Goal: Communication & Community: Share content

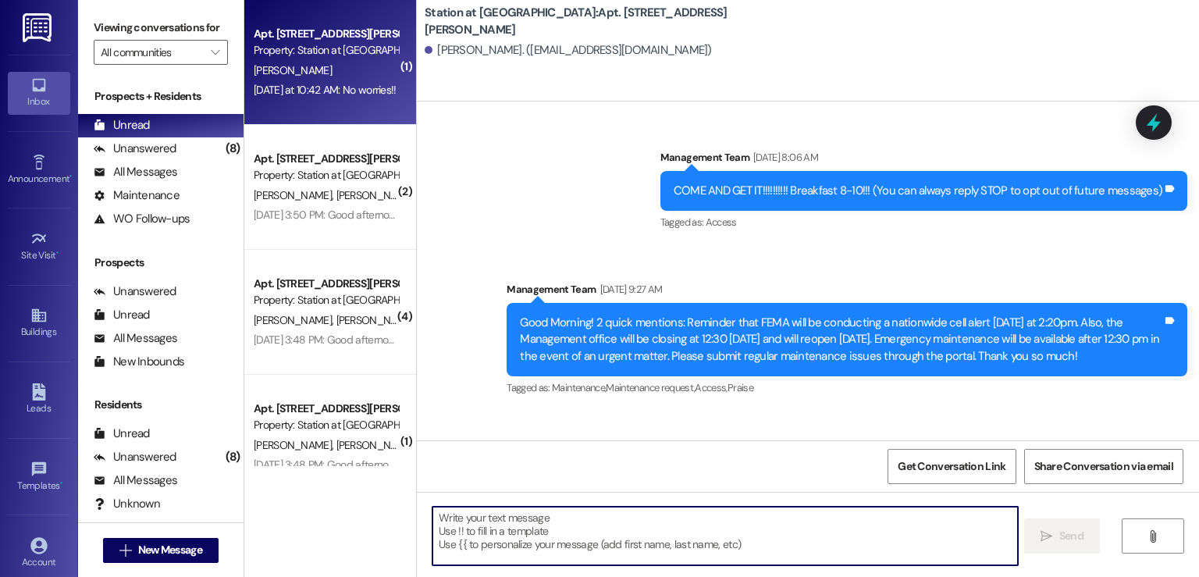
scroll to position [54079, 0]
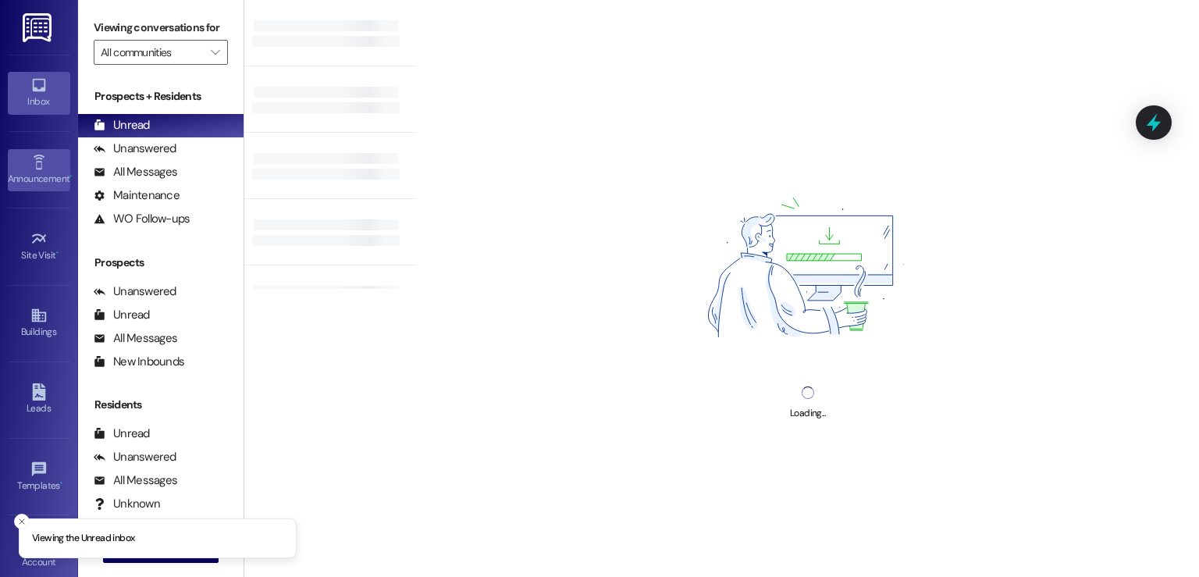
click at [59, 174] on div "Announcement •" at bounding box center [39, 179] width 78 height 16
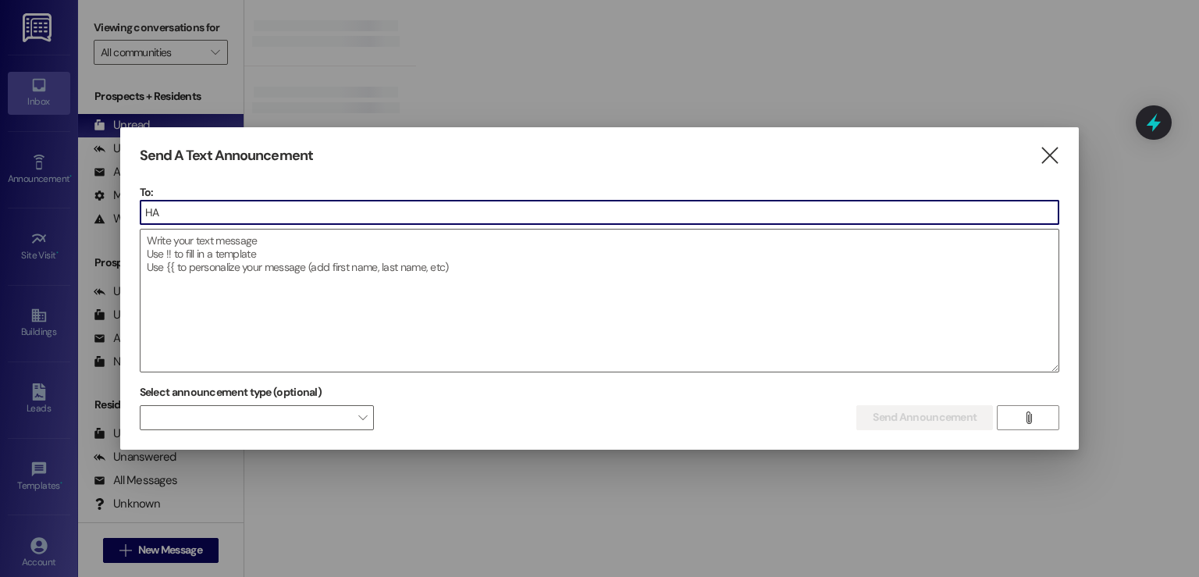
type input "H"
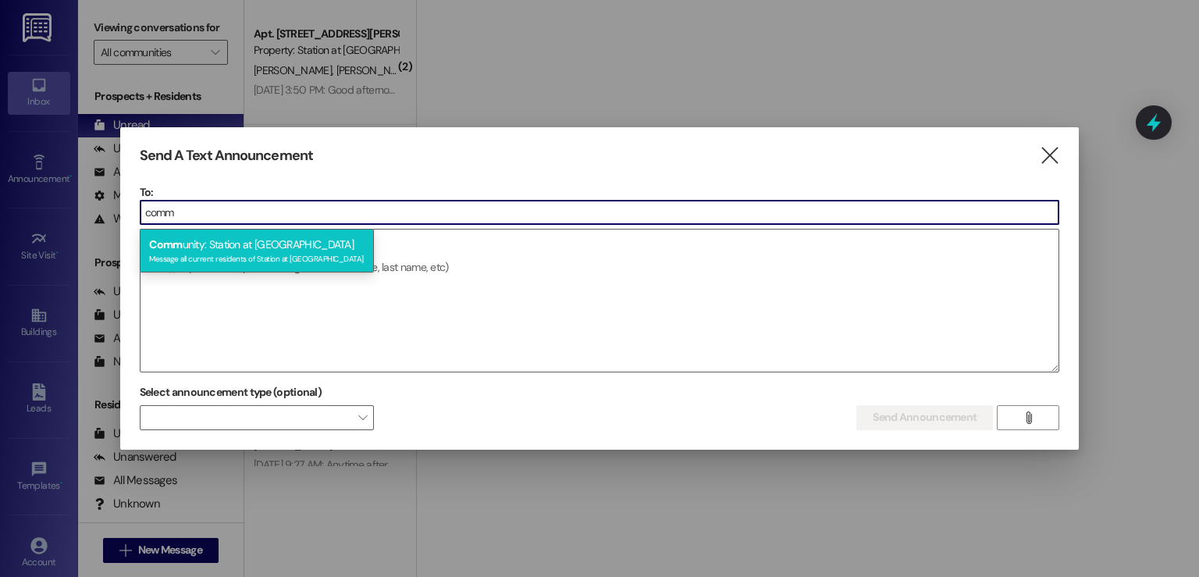
type input "comm"
click at [261, 256] on div "Message all current residents of Station at [GEOGRAPHIC_DATA]" at bounding box center [256, 257] width 215 height 13
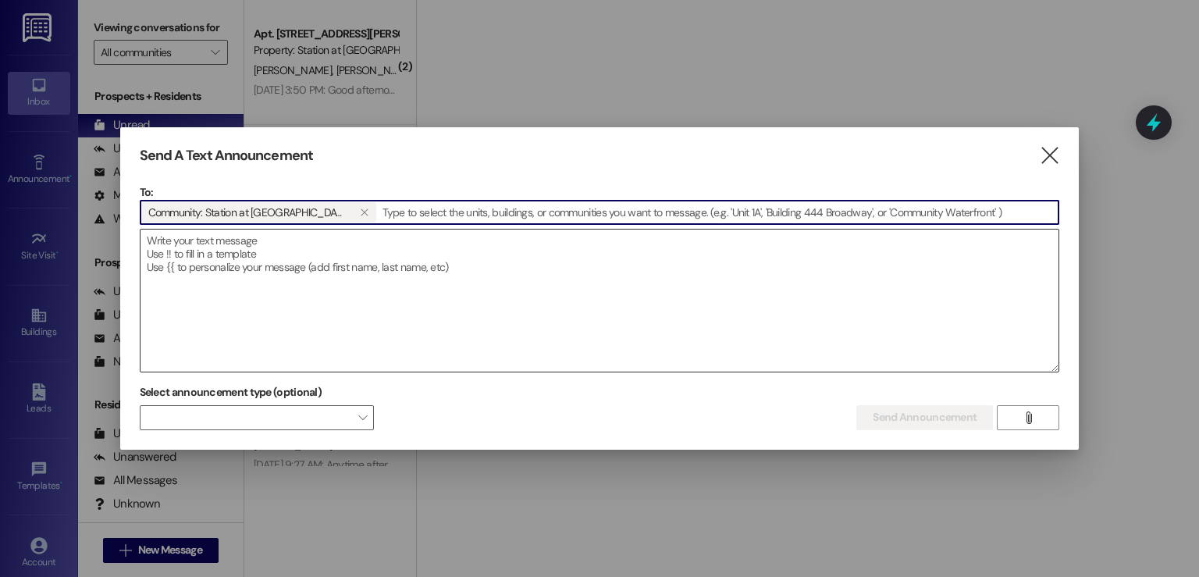
click at [171, 244] on textarea at bounding box center [600, 301] width 919 height 142
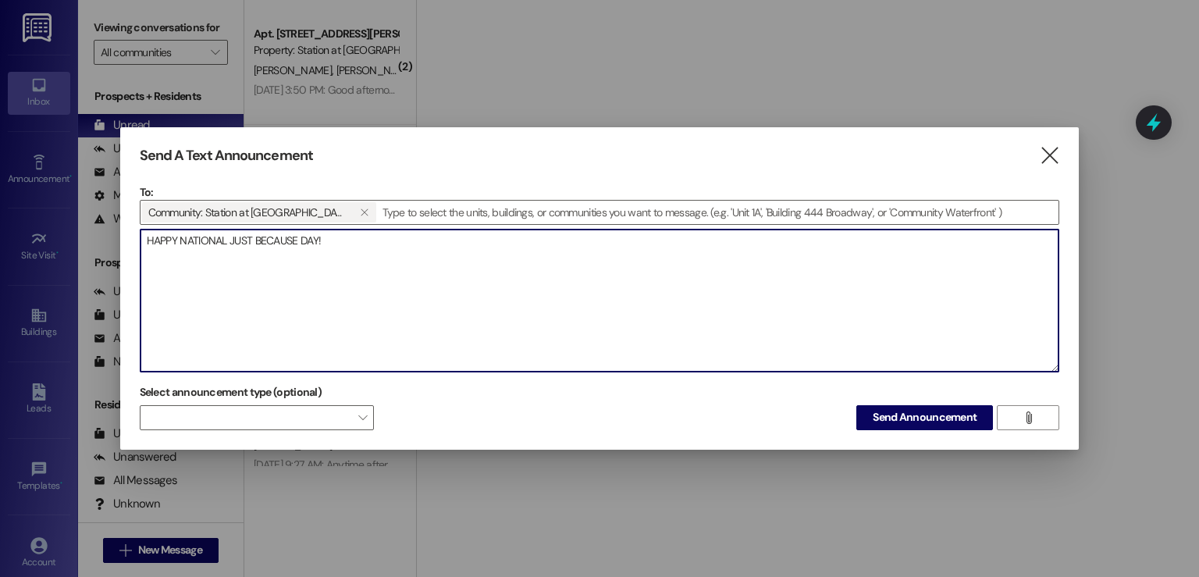
click at [230, 243] on textarea "HAPPY NATIONAL JUST BECAUSE DAY!" at bounding box center [600, 301] width 919 height 142
click at [318, 242] on textarea "HAPPY NATIONAL "JUST BECAUSE DAY!" at bounding box center [600, 301] width 919 height 142
click at [319, 242] on textarea "HAPPY NATIONAL "JUST BECAUSE DAY!" at bounding box center [600, 301] width 919 height 142
click at [321, 241] on textarea "HAPPY NATIONAL "JUST BECAUSE DAY!" at bounding box center [600, 301] width 919 height 142
click at [316, 240] on textarea "HAPPY NATIONAL "JUST BECAUSE DAY!" at bounding box center [600, 301] width 919 height 142
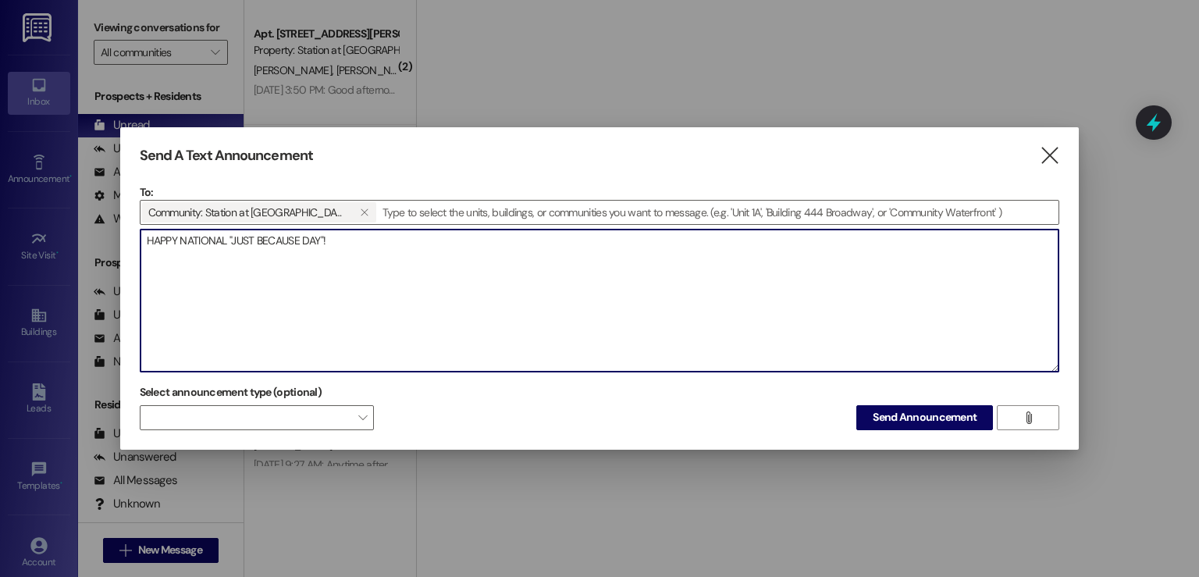
click at [348, 244] on textarea "HAPPY NATIONAL "JUST BECAUSE DAY"!" at bounding box center [600, 301] width 919 height 142
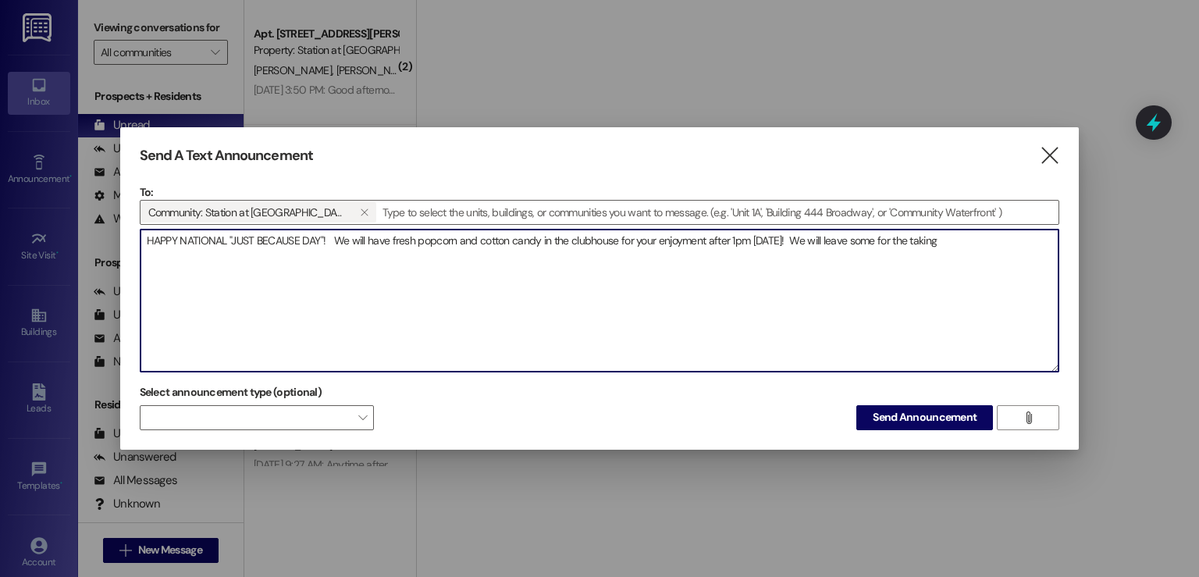
click at [776, 240] on textarea "HAPPY NATIONAL "JUST BECAUSE DAY"! We will have fresh popcorn and cotton candy …" at bounding box center [600, 301] width 919 height 142
click at [1002, 234] on textarea "HAPPY NATIONAL "JUST BECAUSE DAY"! We will have fresh popcorn and cotton candy …" at bounding box center [600, 301] width 919 height 142
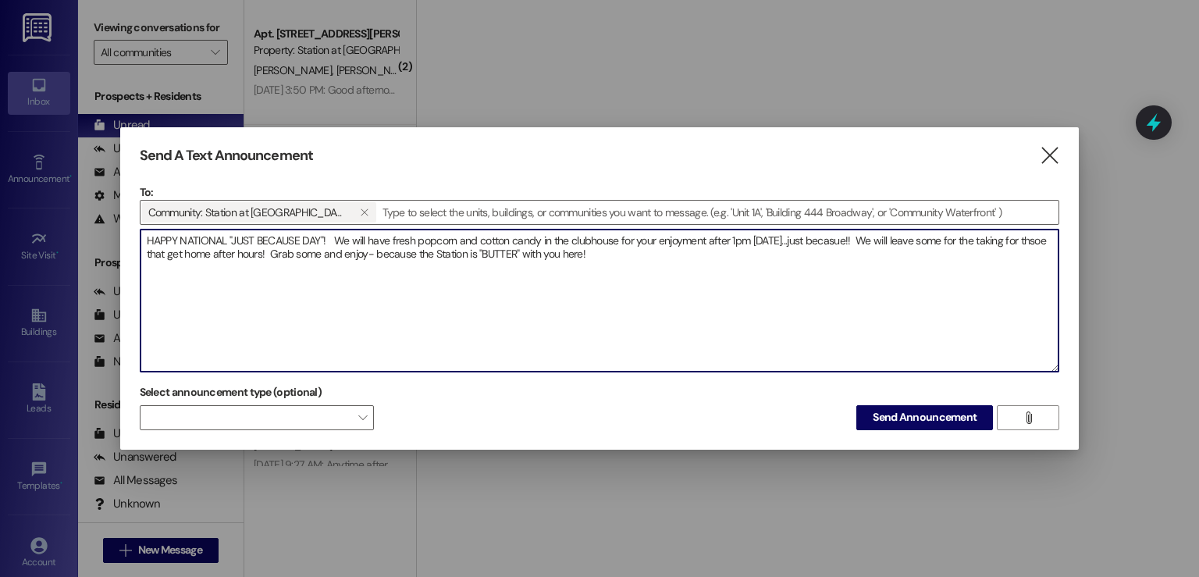
click at [521, 260] on textarea "HAPPY NATIONAL "JUST BECAUSE DAY"! We will have fresh popcorn and cotton candy …" at bounding box center [600, 301] width 919 height 142
click at [687, 262] on textarea "HAPPY NATIONAL "JUST BECAUSE DAY"! We will have fresh popcorn and cotton candy …" at bounding box center [600, 301] width 919 height 142
click at [817, 240] on textarea "HAPPY NATIONAL "JUST BECAUSE DAY"! We will have fresh popcorn and cotton candy …" at bounding box center [600, 301] width 919 height 142
click at [664, 253] on textarea "HAPPY NATIONAL "JUST BECAUSE DAY"! We will have fresh popcorn and cotton candy …" at bounding box center [600, 301] width 919 height 142
type textarea "HAPPY NATIONAL "JUST BECAUSE DAY"! We will have fresh popcorn and cotton candy …"
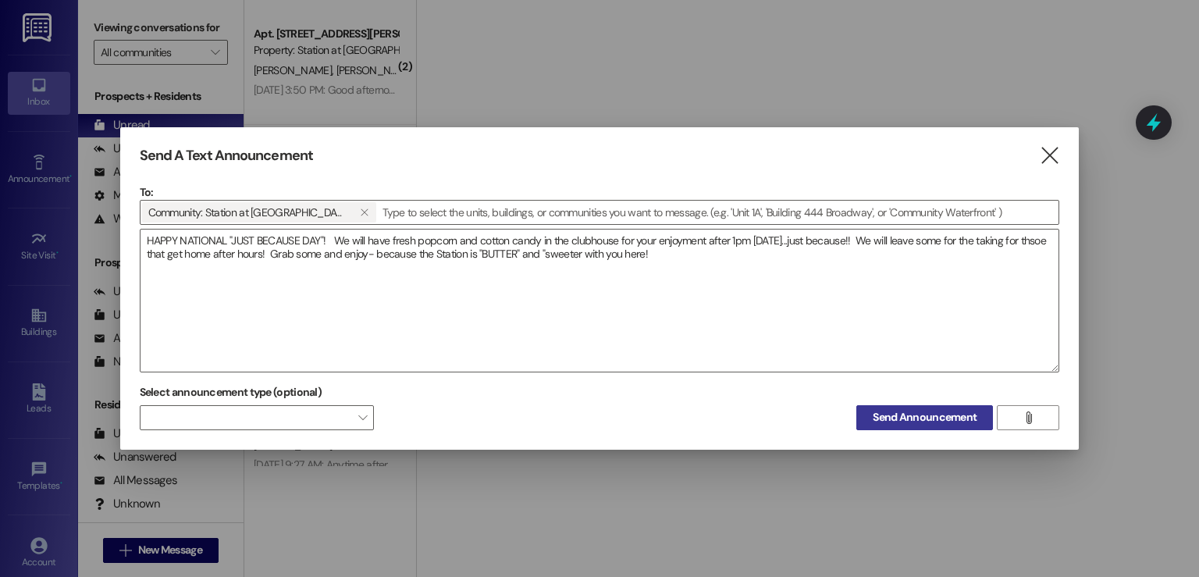
click at [906, 415] on span "Send Announcement" at bounding box center [925, 417] width 104 height 16
